Goal: Task Accomplishment & Management: Manage account settings

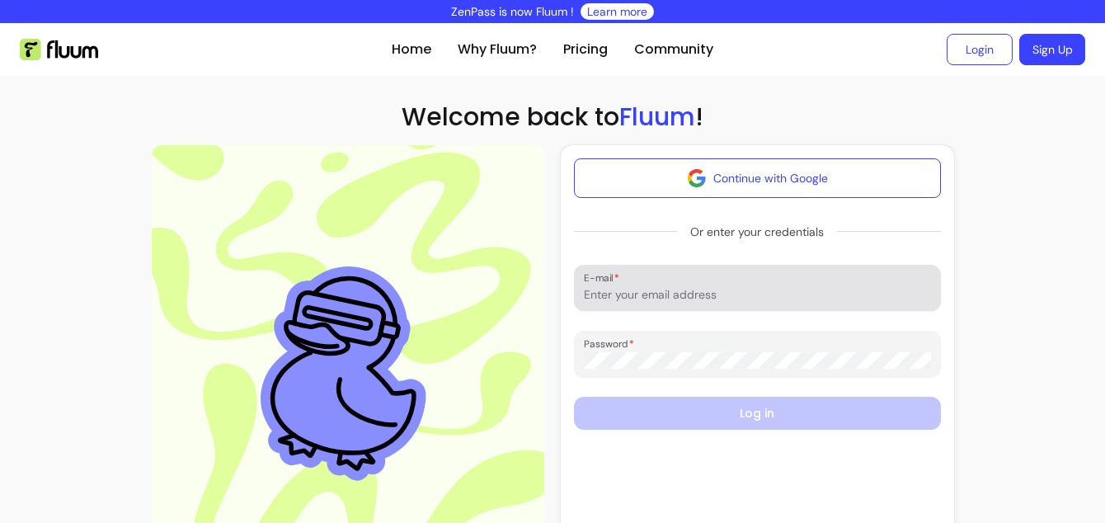
click at [754, 289] on input "E-mail" at bounding box center [757, 294] width 347 height 16
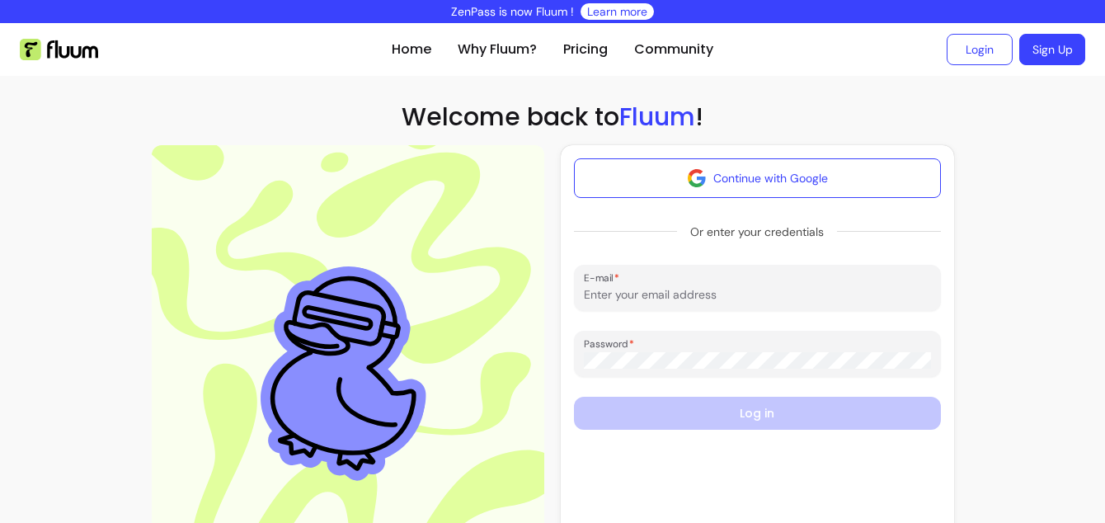
type input "mytransformationspace@gmail.com"
click at [751, 380] on form "Continue with Google Or enter your credentials E-mail mytransformationspace@gma…" at bounding box center [757, 356] width 367 height 397
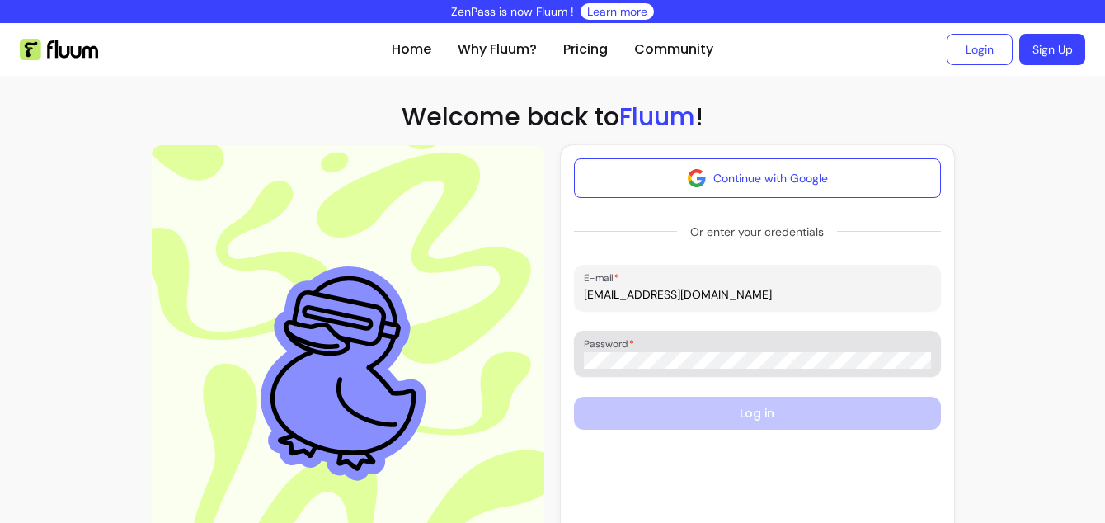
click at [751, 369] on div at bounding box center [757, 353] width 347 height 33
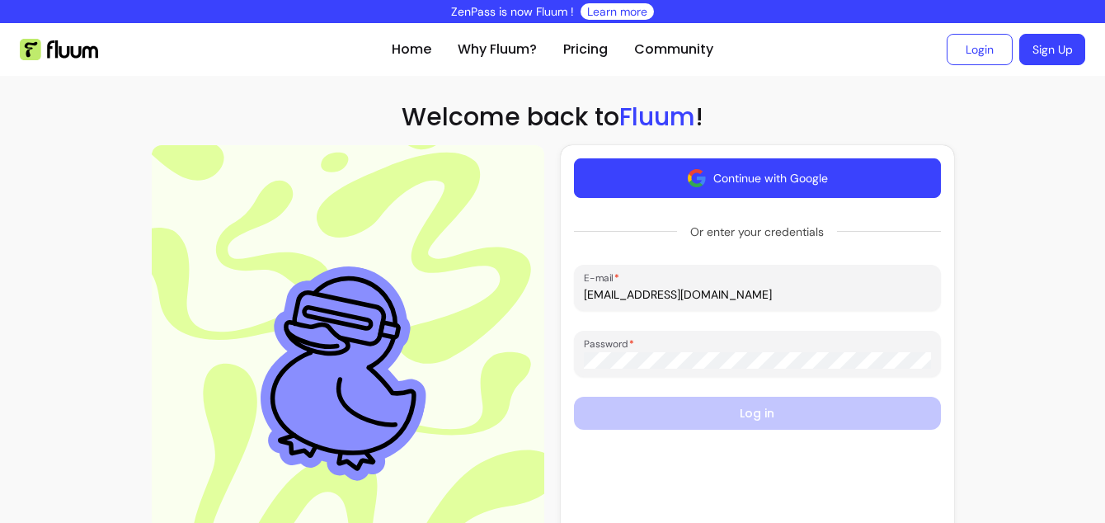
click at [812, 171] on button "Continue with Google" at bounding box center [757, 178] width 367 height 40
